Goal: Check status: Check status

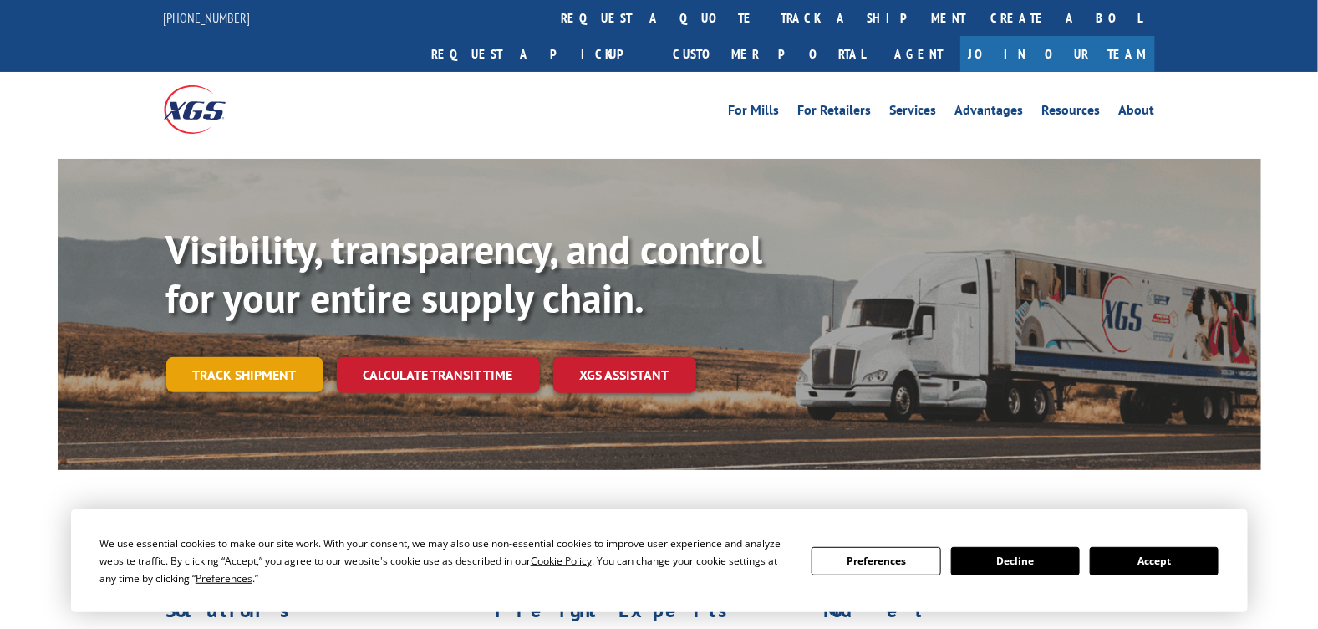
click at [274, 357] on link "Track shipment" at bounding box center [244, 374] width 157 height 35
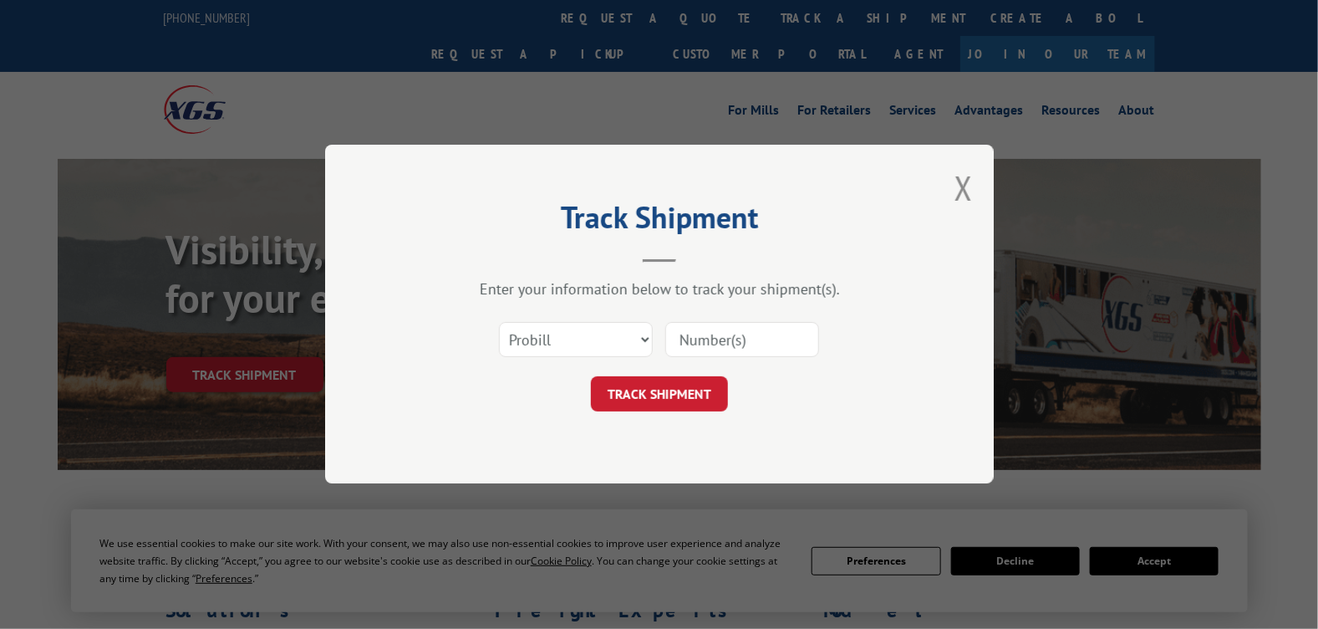
click at [724, 344] on input at bounding box center [742, 340] width 154 height 35
type input "2833966"
click at [662, 395] on button "TRACK SHIPMENT" at bounding box center [659, 394] width 137 height 35
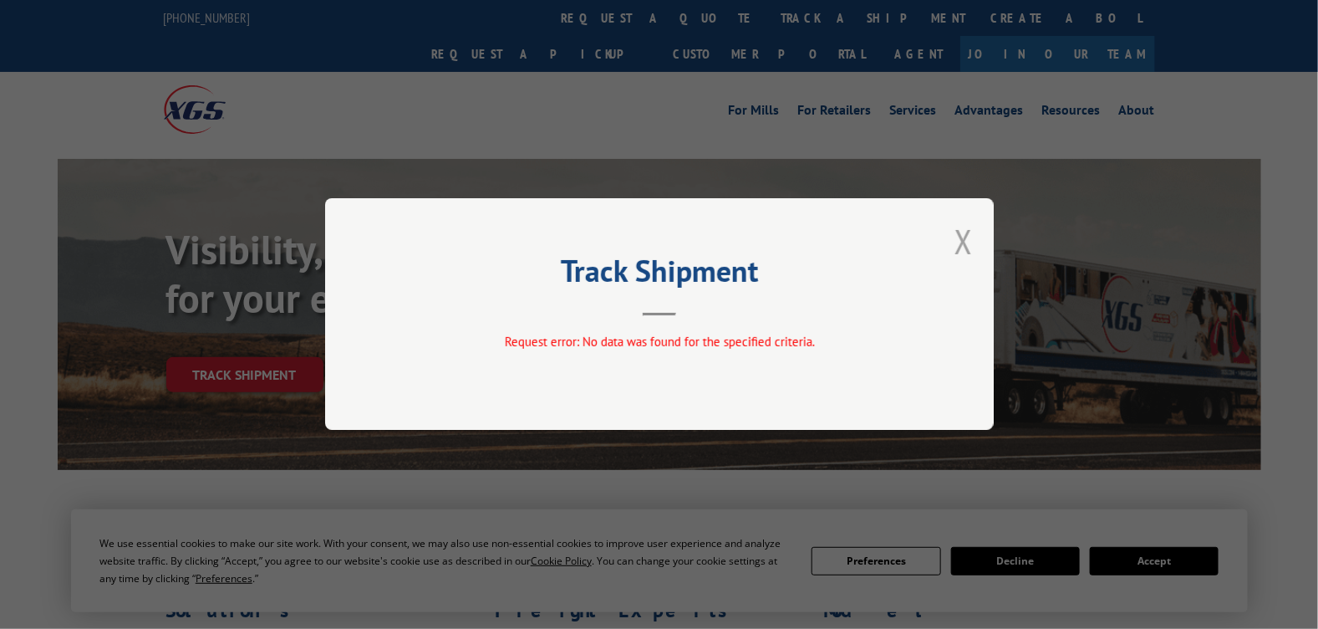
click at [968, 238] on button "Close modal" at bounding box center [963, 241] width 18 height 44
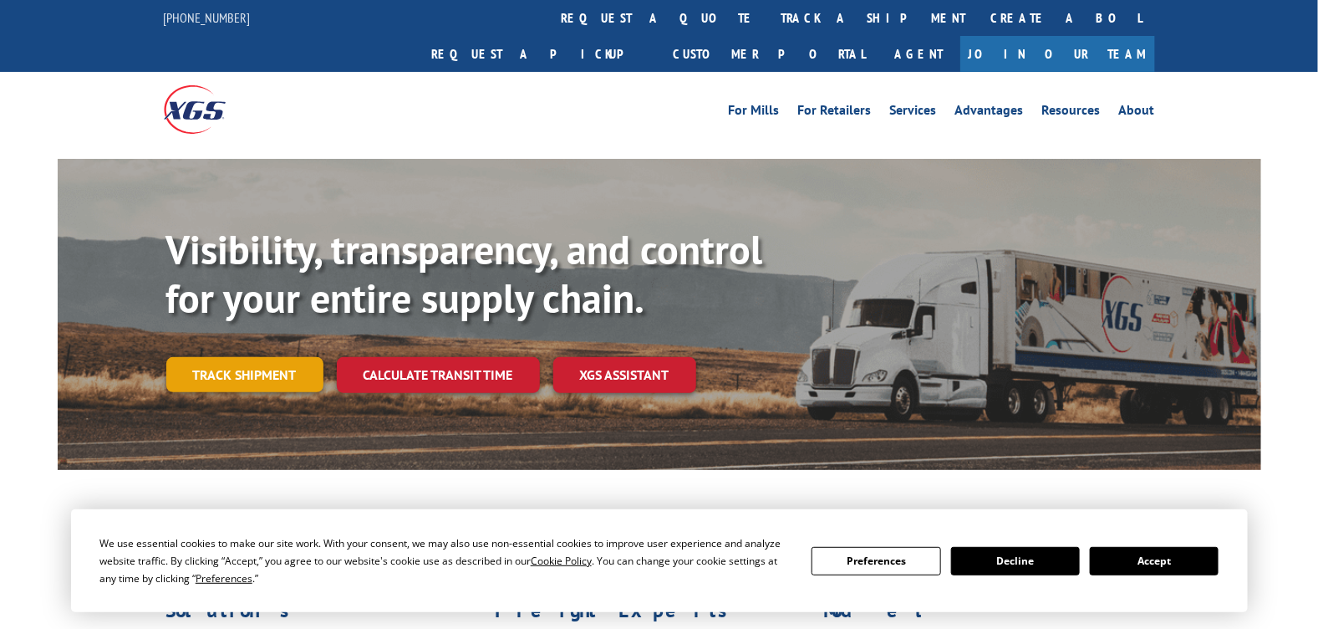
click at [240, 357] on link "Track shipment" at bounding box center [244, 374] width 157 height 35
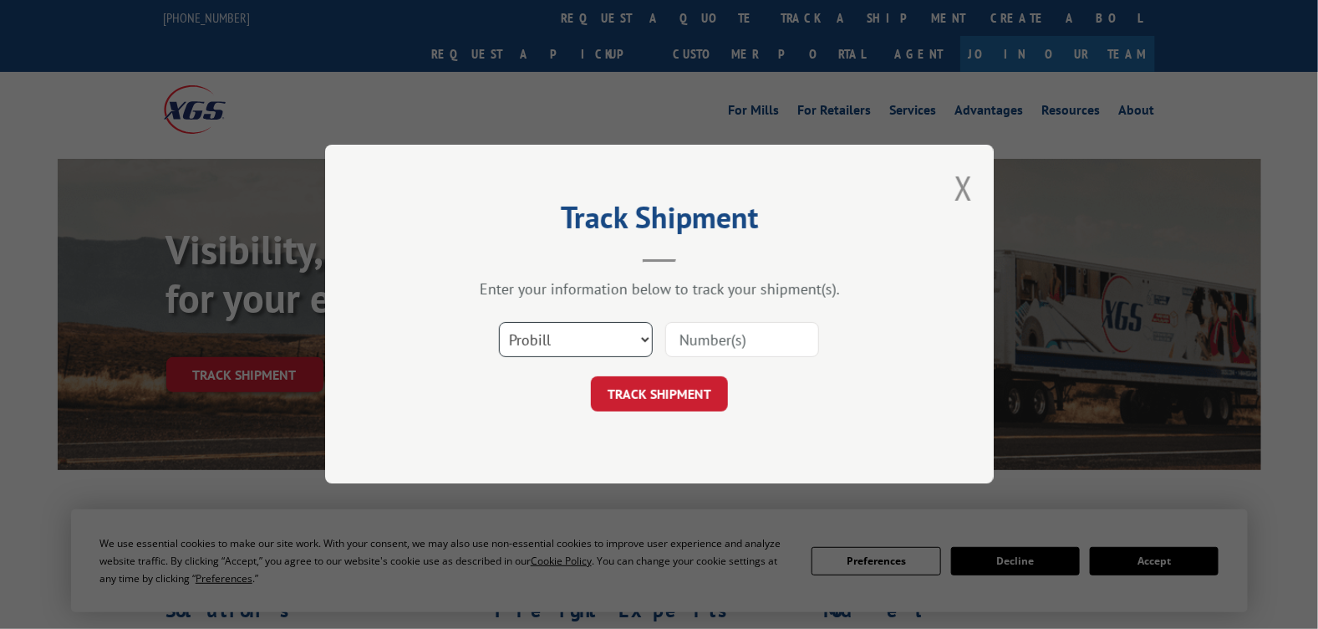
click at [648, 342] on select "Select category... Probill BOL PO" at bounding box center [576, 340] width 154 height 35
select select "bol"
click at [499, 323] on select "Select category... Probill BOL PO" at bounding box center [576, 340] width 154 height 35
click at [730, 335] on input at bounding box center [742, 340] width 154 height 35
type input "2833966"
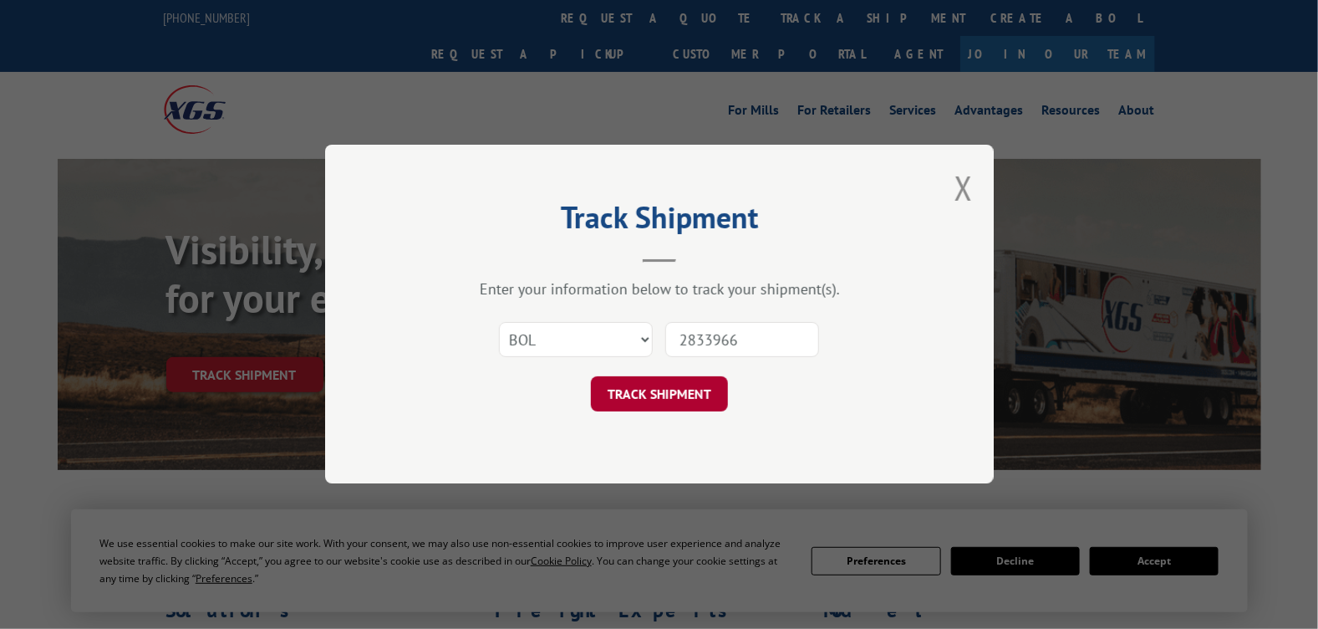
click at [636, 394] on button "TRACK SHIPMENT" at bounding box center [659, 394] width 137 height 35
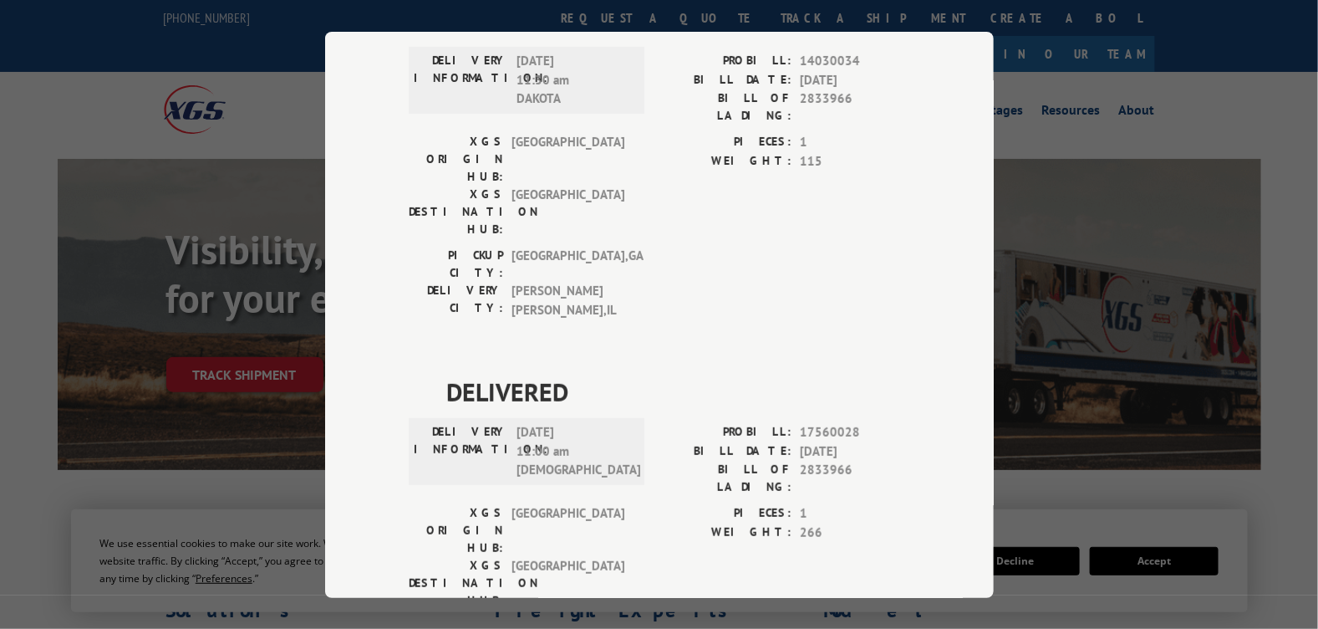
scroll to position [186, 0]
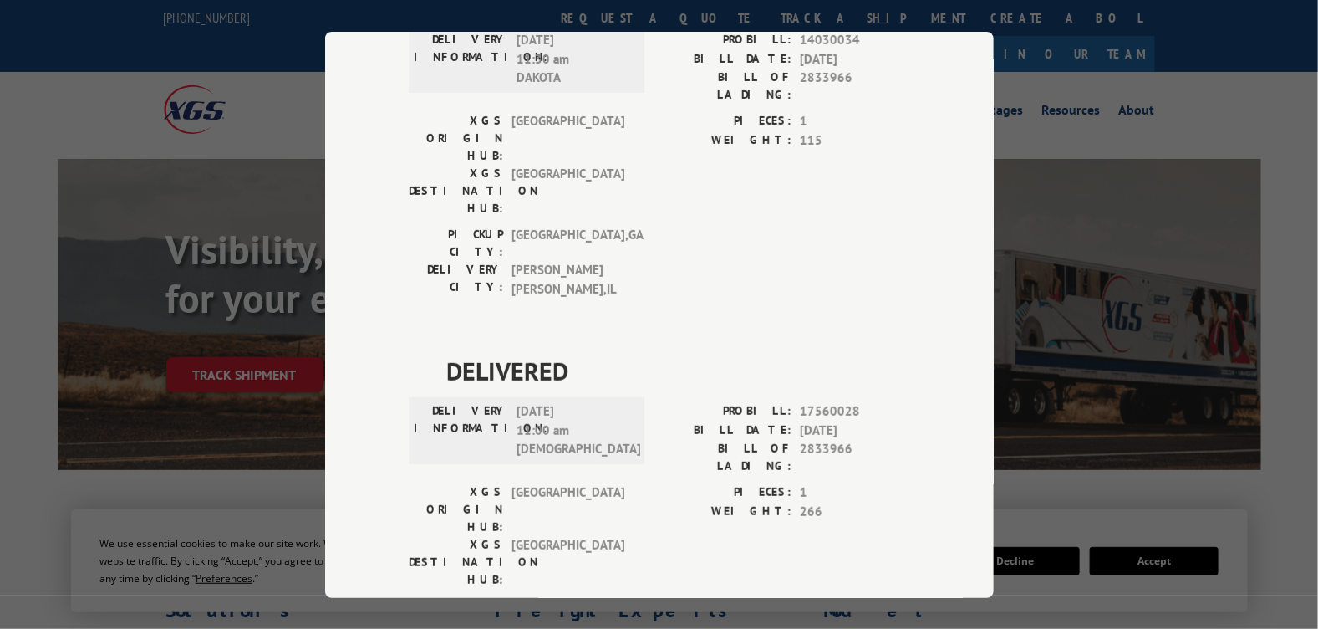
click at [1133, 94] on div "Track Shipment DELIVERED DELIVERY INFORMATION: [DATE] 11:30 am DAKOTA PROBILL: …" at bounding box center [659, 314] width 1318 height 629
